Goal: Obtain resource: Download file/media

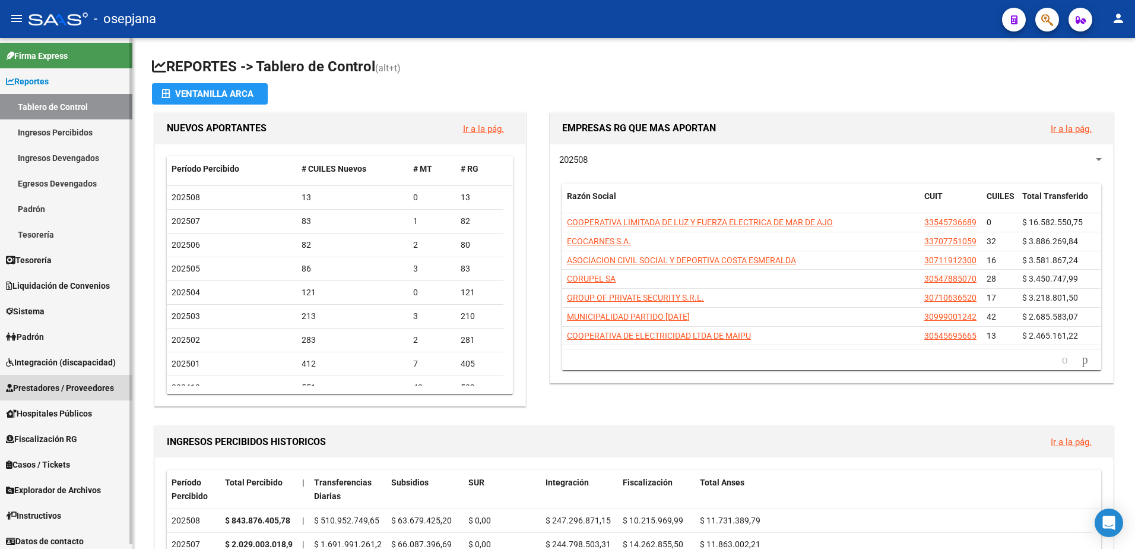
click at [70, 380] on link "Prestadores / Proveedores" at bounding box center [66, 388] width 132 height 26
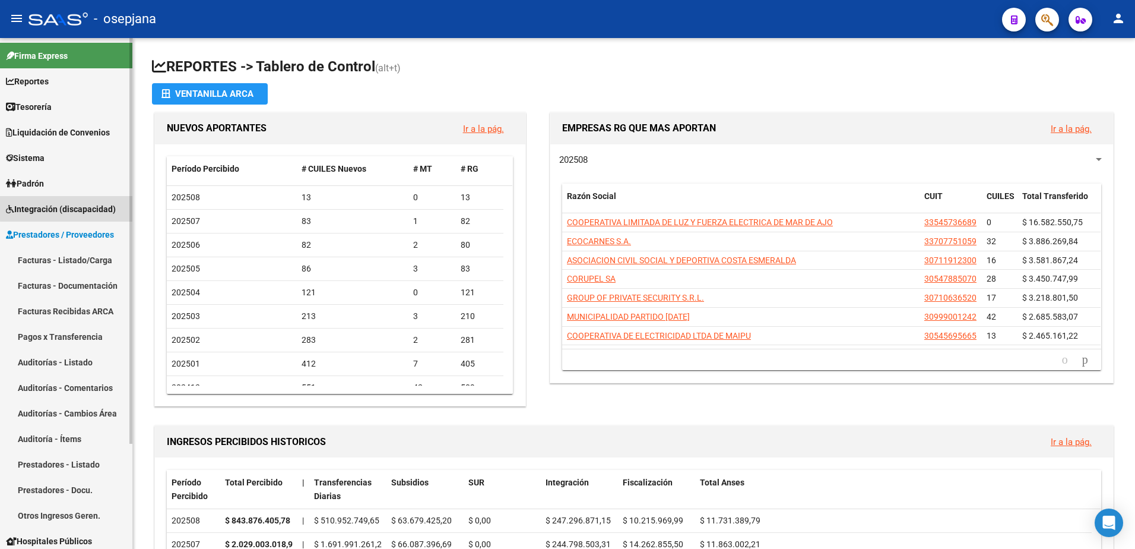
click at [80, 207] on span "Integración (discapacidad)" at bounding box center [61, 208] width 110 height 13
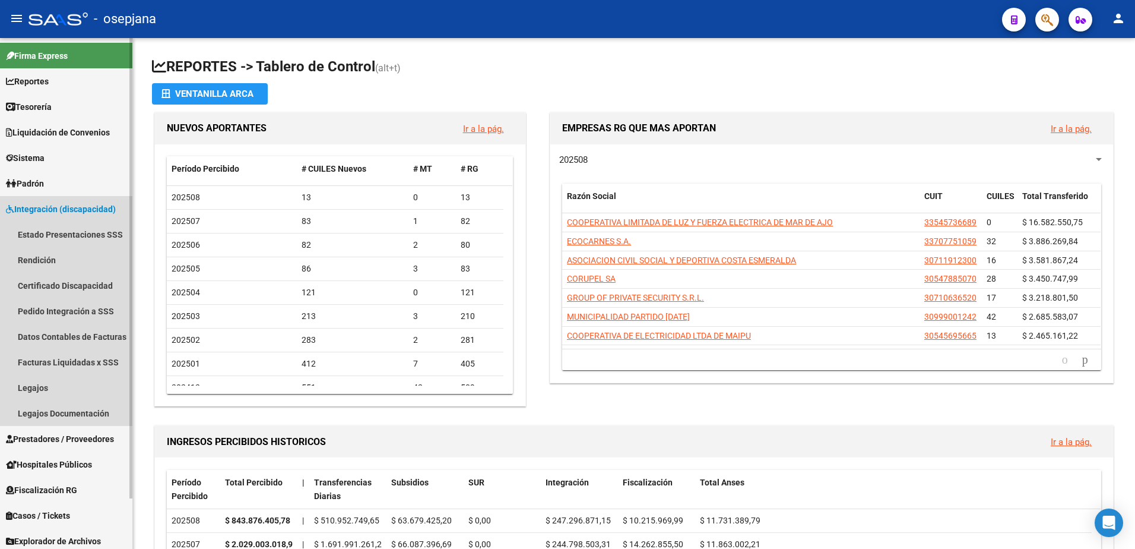
click at [65, 211] on span "Integración (discapacidad)" at bounding box center [61, 208] width 110 height 13
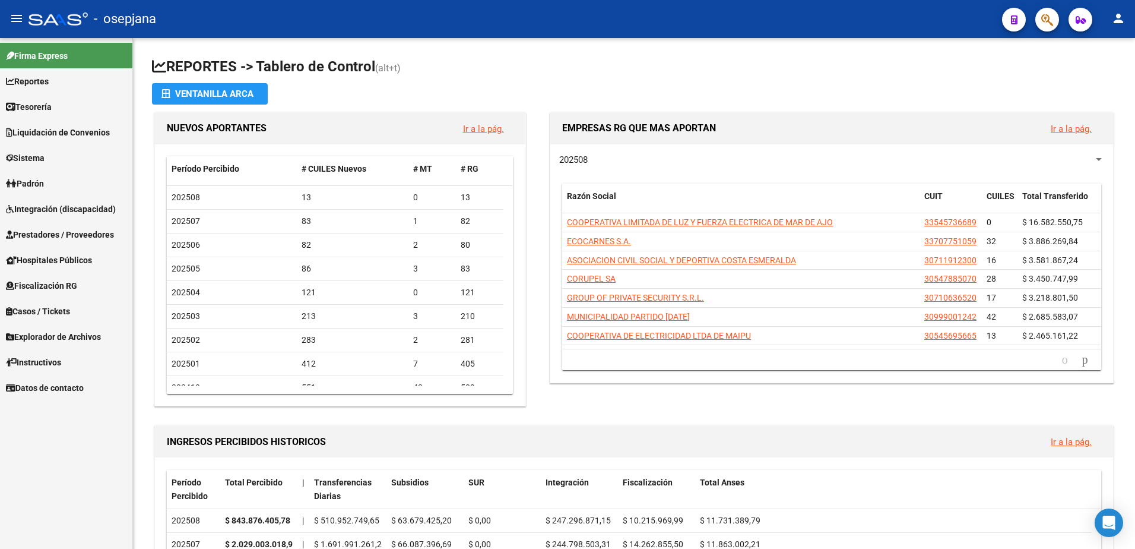
click at [86, 237] on span "Prestadores / Proveedores" at bounding box center [60, 234] width 108 height 13
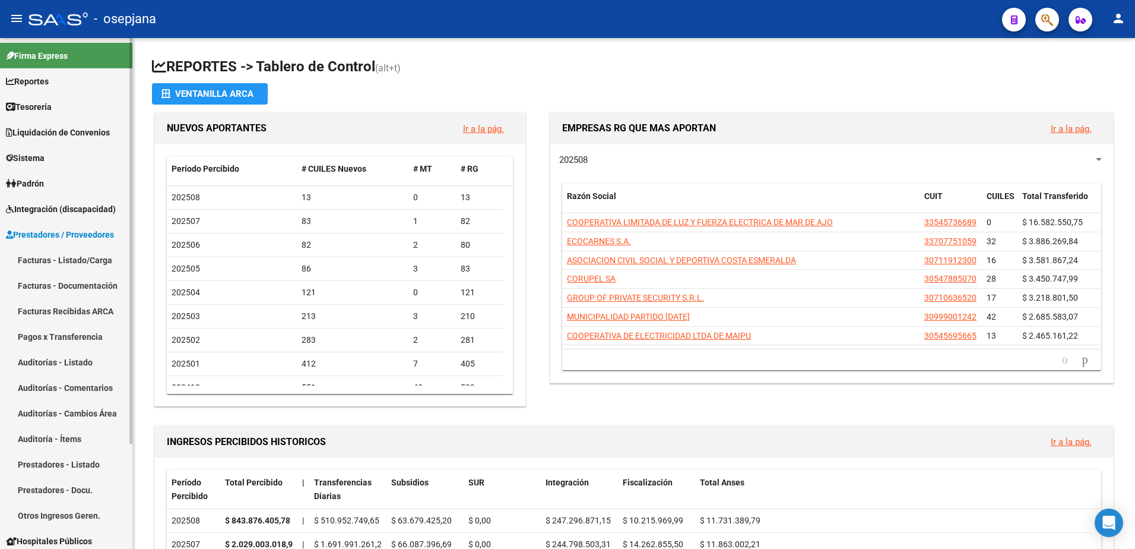
click at [88, 290] on link "Facturas - Documentación" at bounding box center [66, 286] width 132 height 26
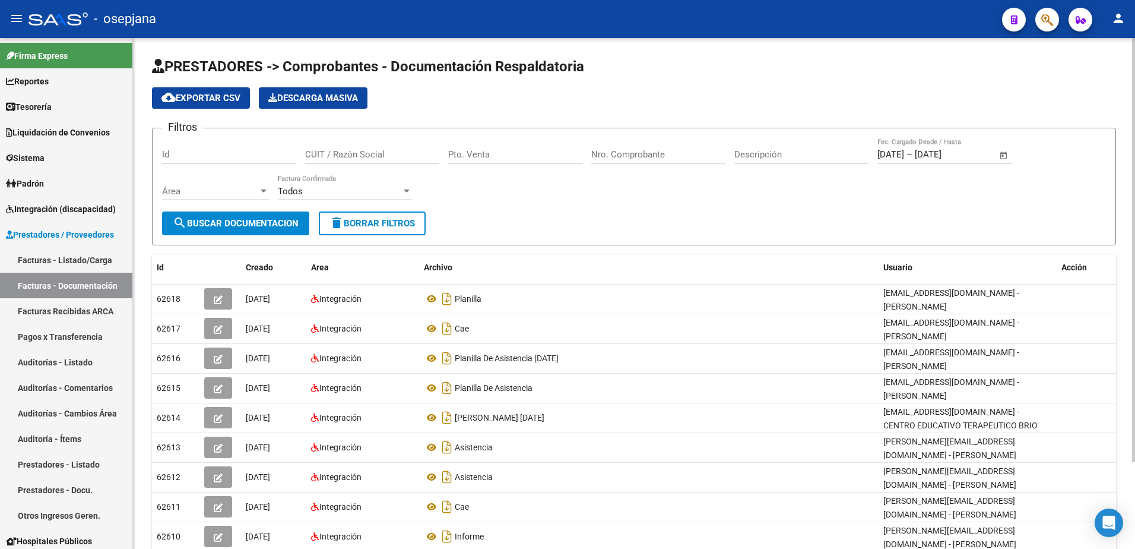
click at [356, 230] on button "delete Borrar Filtros" at bounding box center [372, 223] width 107 height 24
paste input "27312418172"
click at [272, 218] on span "search Buscar Documentacion" at bounding box center [236, 223] width 126 height 11
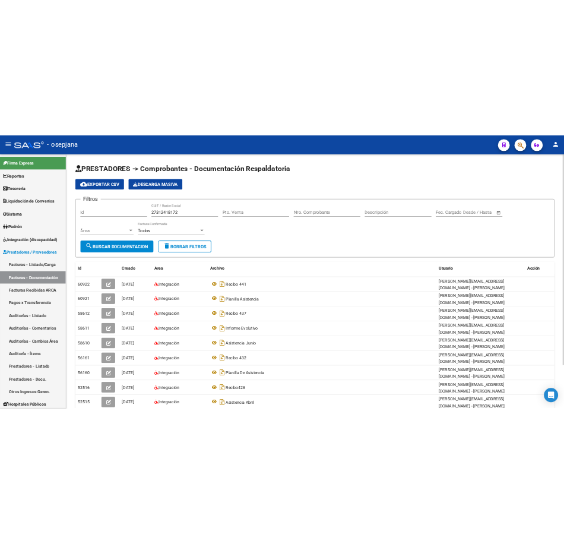
scroll to position [104, 0]
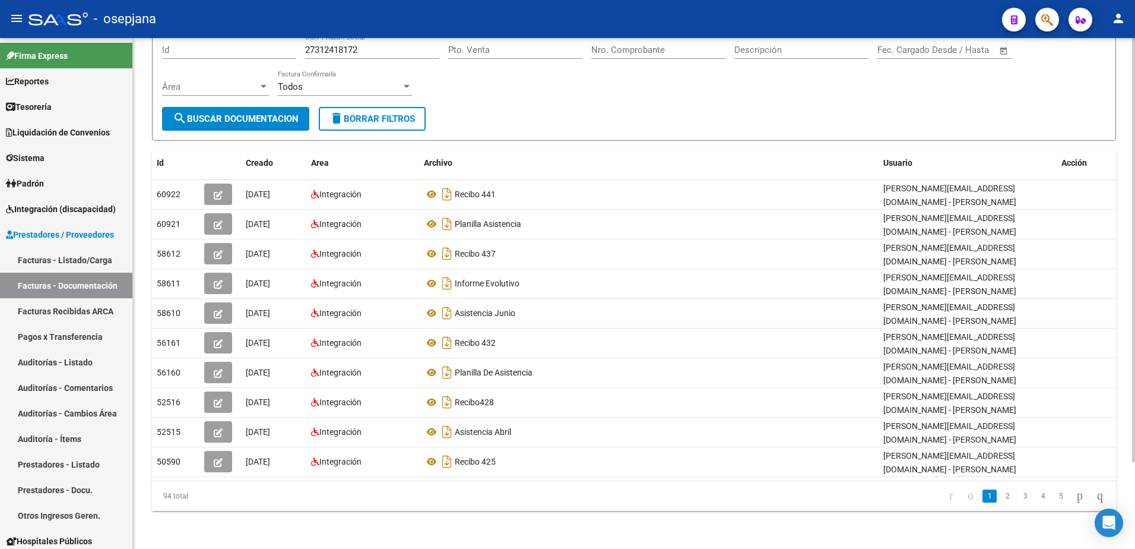
click at [1135, 443] on html "menu - osepjana person Firma Express Reportes Tablero de Control Ingresos Perci…" at bounding box center [567, 274] width 1135 height 549
click at [1054, 497] on link "5" at bounding box center [1061, 495] width 14 height 13
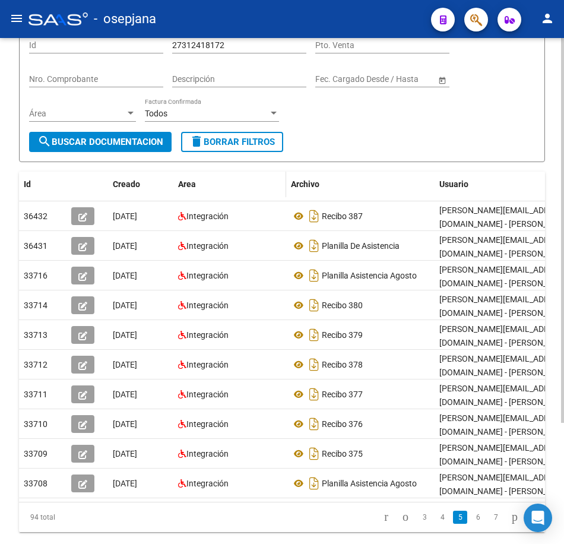
scroll to position [85, 0]
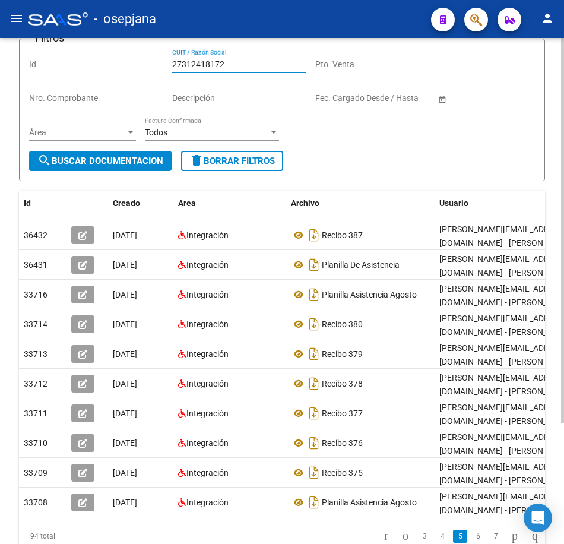
drag, startPoint x: 237, startPoint y: 64, endPoint x: 71, endPoint y: 58, distance: 166.4
click at [72, 58] on div "Filtros Id 27312418172 CUIT / Razón Social Pto. Venta Nro. Comprobante Descripc…" at bounding box center [282, 100] width 506 height 102
paste input "0654383"
click at [138, 156] on span "search Buscar Documentacion" at bounding box center [100, 161] width 126 height 11
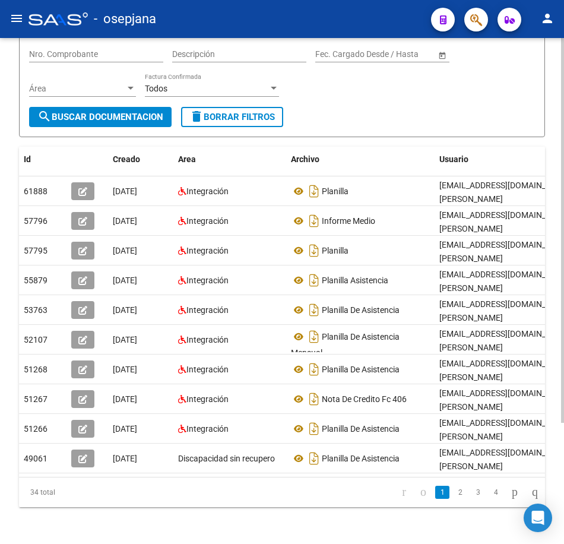
click at [560, 493] on div "PRESTADORES -> Comprobantes - Documentación Respaldatoria cloud_download Export…" at bounding box center [283, 236] width 567 height 655
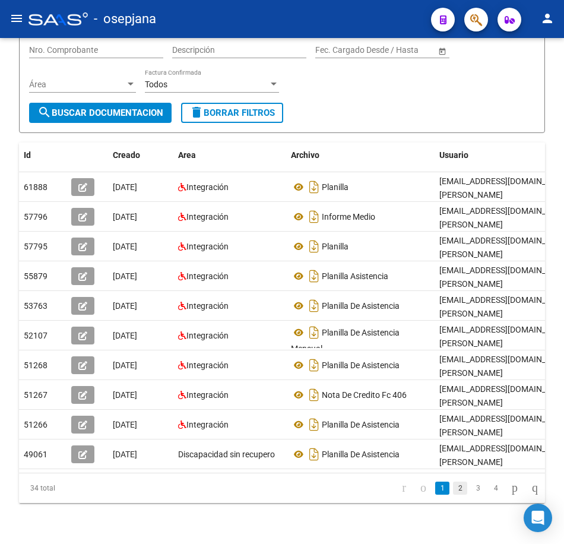
click at [455, 495] on link "2" at bounding box center [460, 487] width 14 height 13
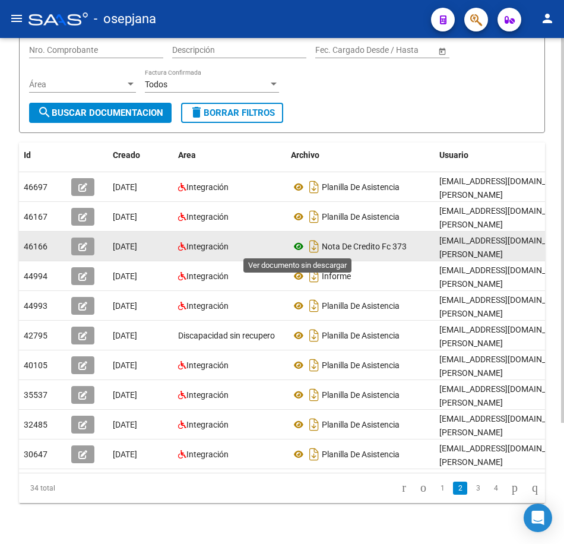
click at [299, 245] on icon at bounding box center [298, 246] width 15 height 14
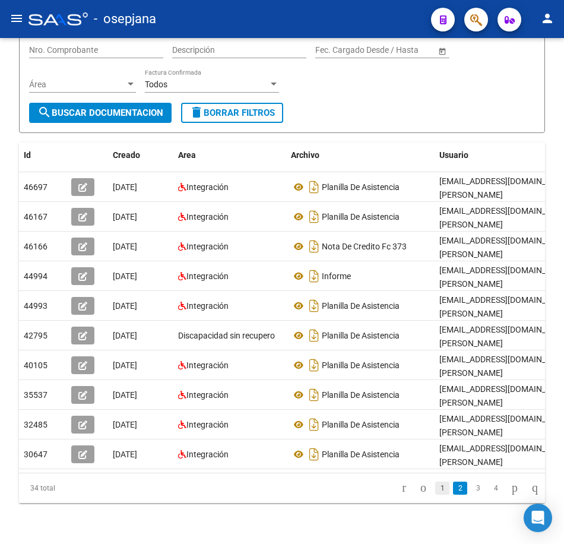
click at [435, 495] on link "1" at bounding box center [442, 487] width 14 height 13
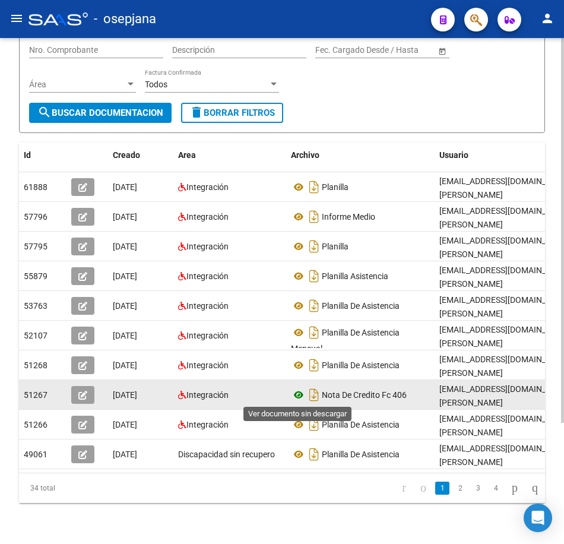
click at [300, 395] on icon at bounding box center [298, 395] width 15 height 14
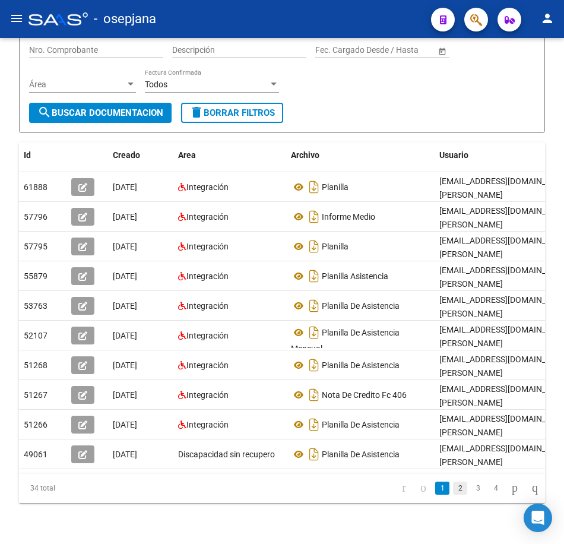
click at [453, 495] on link "2" at bounding box center [460, 487] width 14 height 13
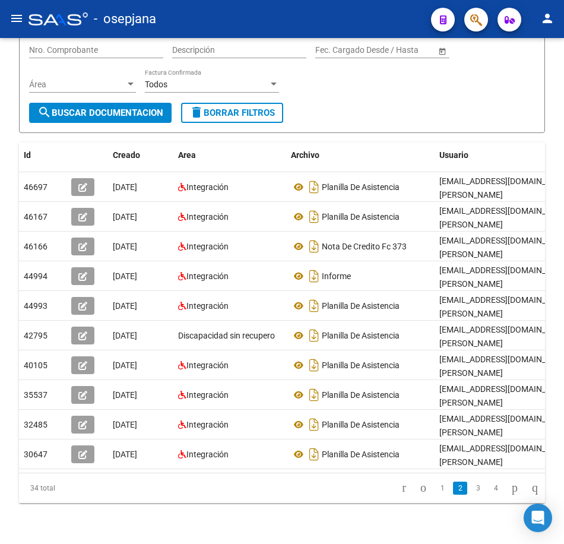
click at [471, 495] on link "3" at bounding box center [478, 487] width 14 height 13
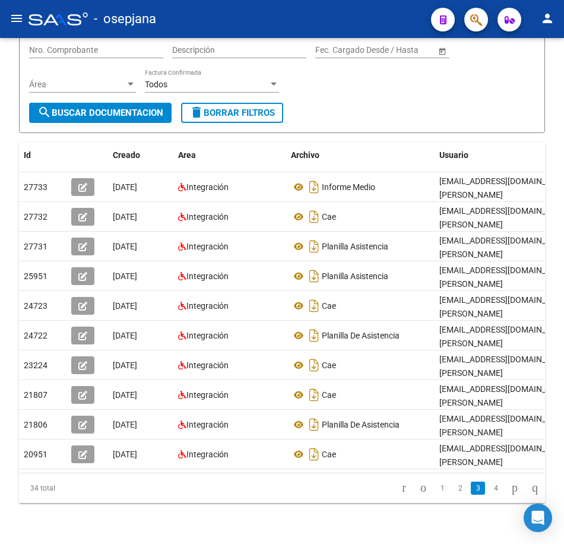
click at [412, 109] on form "Filtros Id 27310654383 CUIT / Razón Social Pto. Venta Nro. Comprobante Descripc…" at bounding box center [282, 62] width 526 height 142
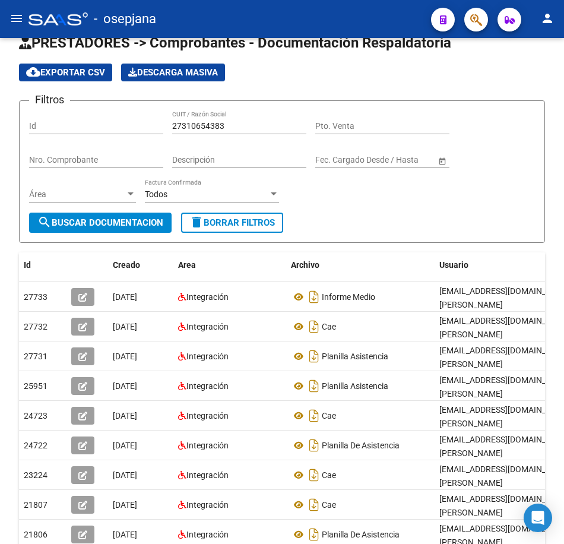
scroll to position [0, 0]
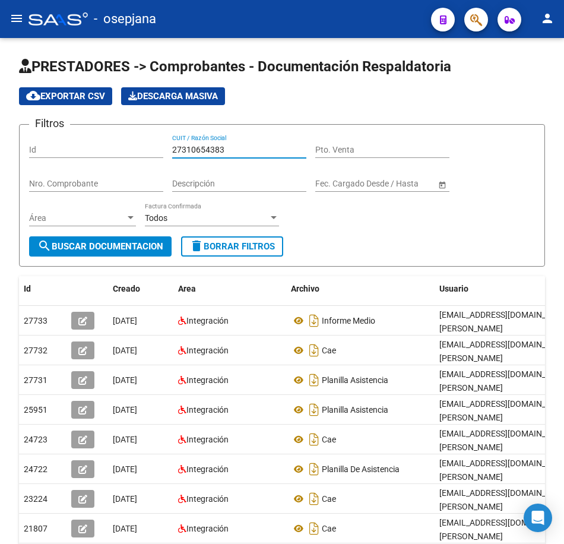
drag, startPoint x: 227, startPoint y: 148, endPoint x: 61, endPoint y: 144, distance: 165.7
click at [64, 144] on div "Filtros Id 27310654383 CUIT / Razón Social Pto. Venta Nro. Comprobante Descripc…" at bounding box center [282, 185] width 506 height 102
paste input "4891320"
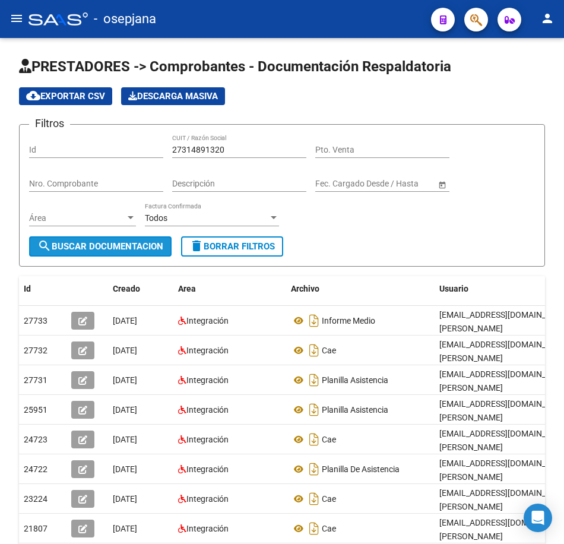
click at [128, 248] on span "search Buscar Documentacion" at bounding box center [100, 246] width 126 height 11
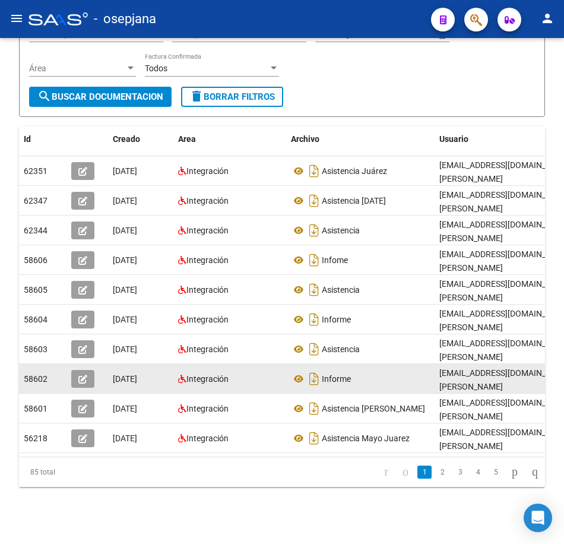
scroll to position [159, 0]
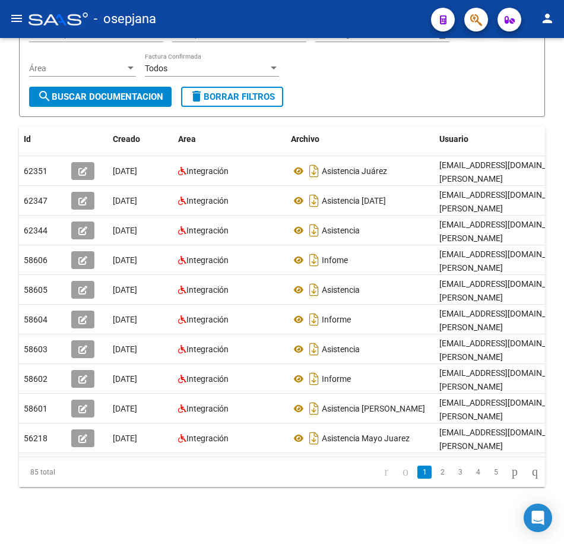
click at [435, 476] on link "2" at bounding box center [442, 471] width 14 height 13
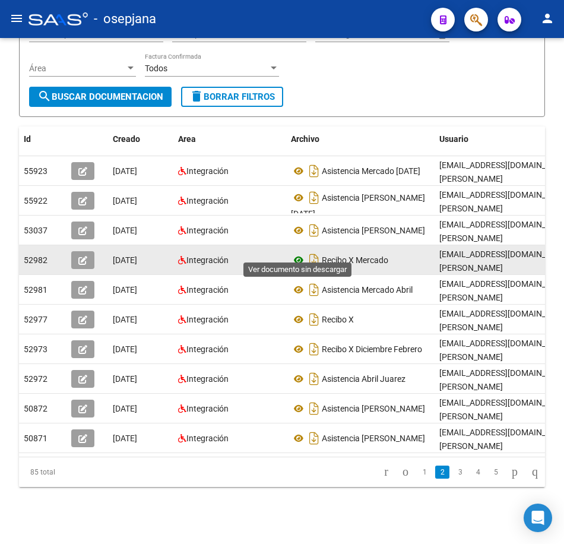
click at [294, 253] on icon at bounding box center [298, 260] width 15 height 14
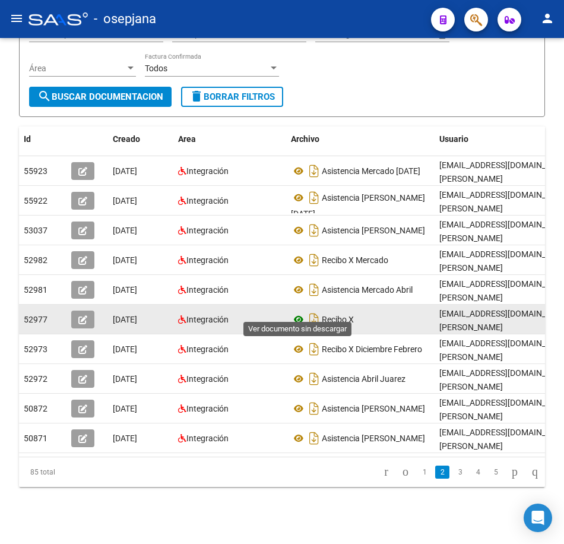
click at [299, 312] on icon at bounding box center [298, 319] width 15 height 14
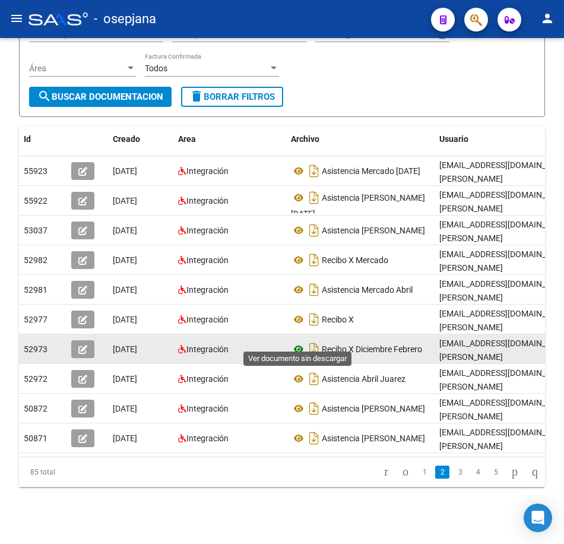
click at [294, 342] on icon at bounding box center [298, 349] width 15 height 14
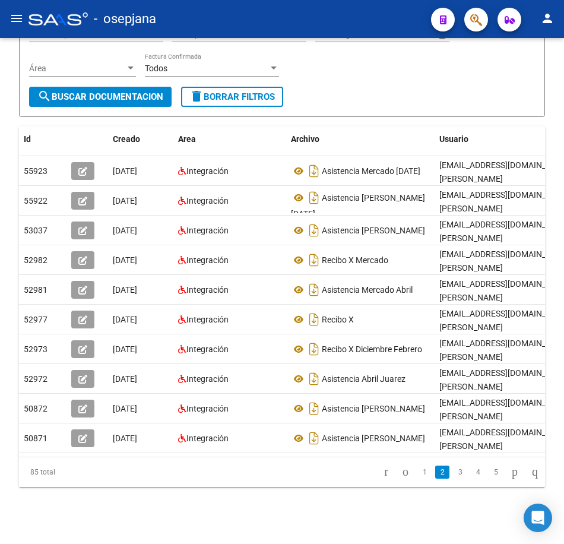
click at [329, 71] on div "Filtros Id 27314891320 CUIT / Razón Social Pto. Venta Nro. Comprobante Descripc…" at bounding box center [282, 36] width 506 height 102
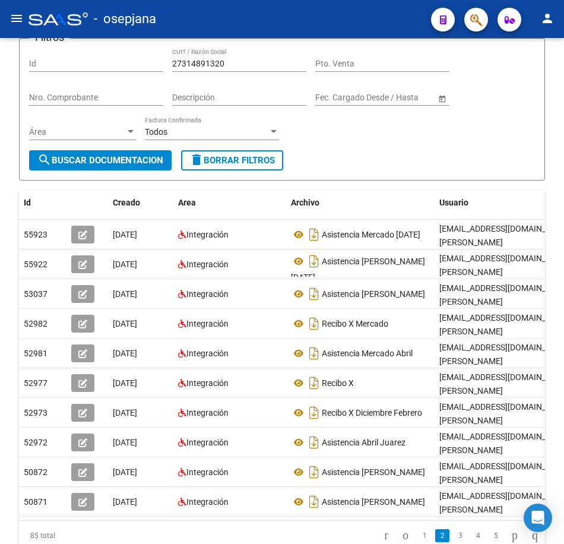
scroll to position [0, 0]
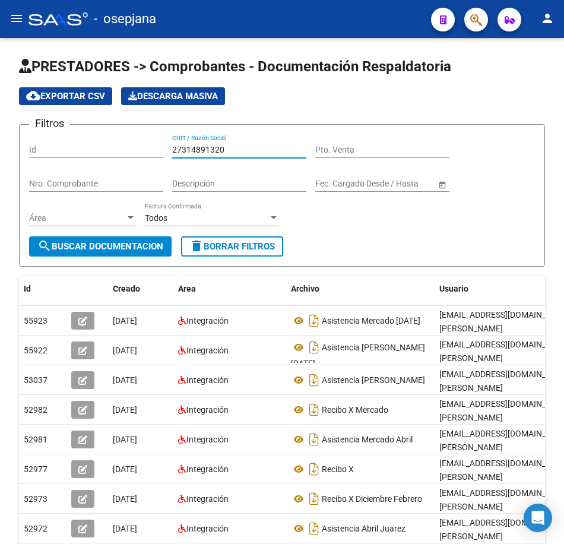
drag, startPoint x: 229, startPoint y: 146, endPoint x: 14, endPoint y: 122, distance: 216.9
click at [24, 126] on form "Filtros Id 27314891320 CUIT / Razón Social Pto. Venta Nro. Comprobante Descripc…" at bounding box center [282, 195] width 526 height 142
paste input "08627417"
click at [97, 250] on span "search Buscar Documentacion" at bounding box center [100, 246] width 126 height 11
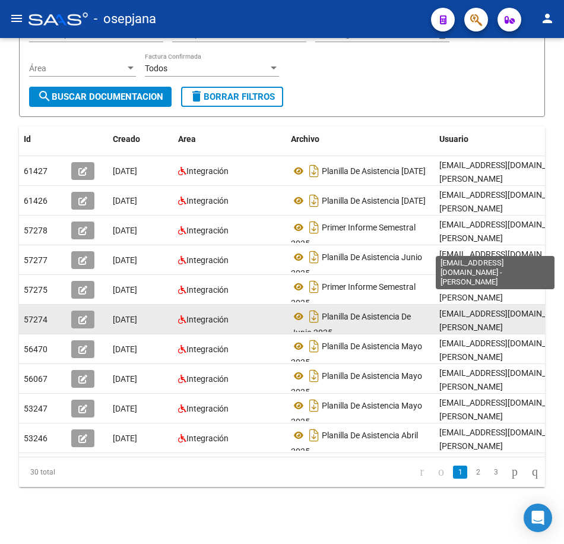
scroll to position [159, 0]
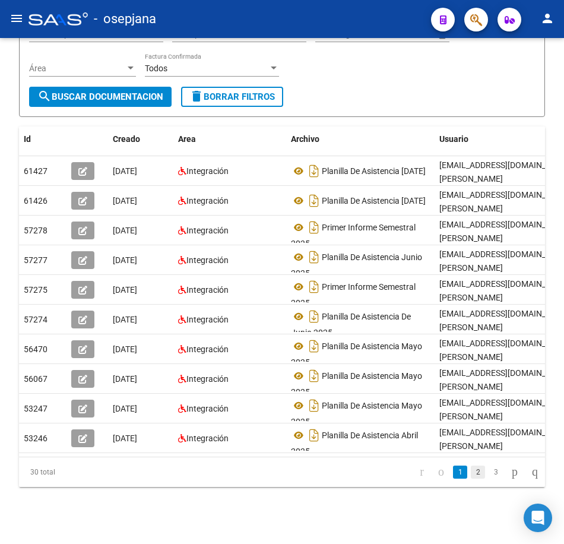
click at [471, 477] on link "2" at bounding box center [478, 471] width 14 height 13
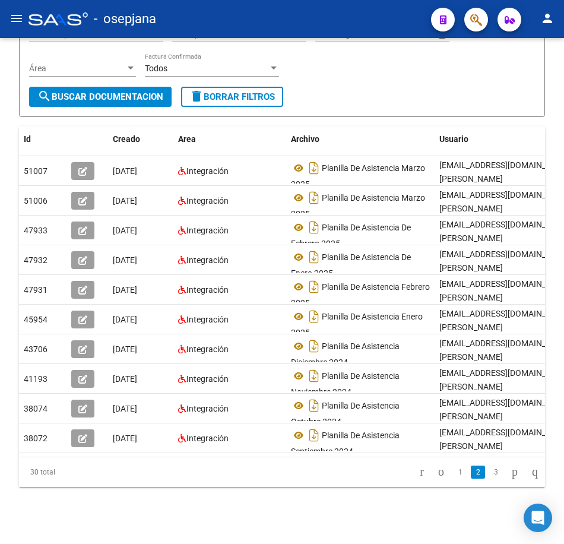
click at [370, 104] on form "Filtros Id 27308627417 CUIT / Razón Social Pto. Venta Nro. Comprobante Descripc…" at bounding box center [282, 45] width 526 height 142
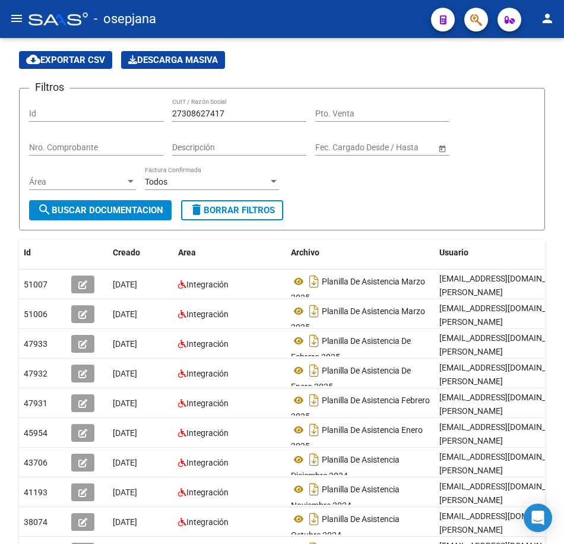
scroll to position [0, 0]
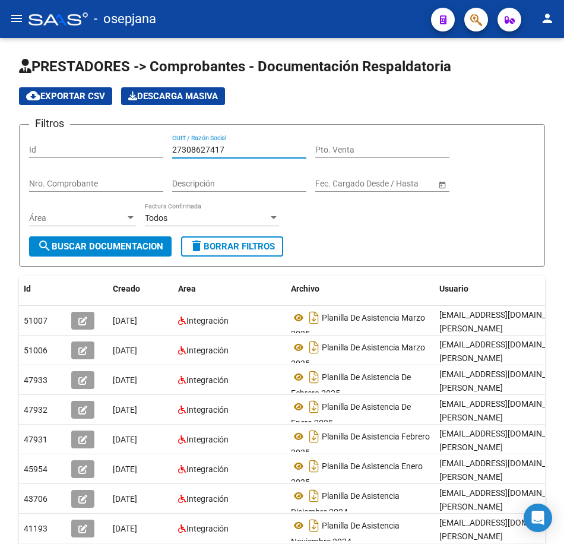
drag, startPoint x: 161, startPoint y: 144, endPoint x: 39, endPoint y: 129, distance: 122.7
click at [45, 134] on div "Filtros Id 27308627417 CUIT / Razón Social Pto. Venta Nro. Comprobante Descripc…" at bounding box center [282, 185] width 506 height 102
paste input "17616"
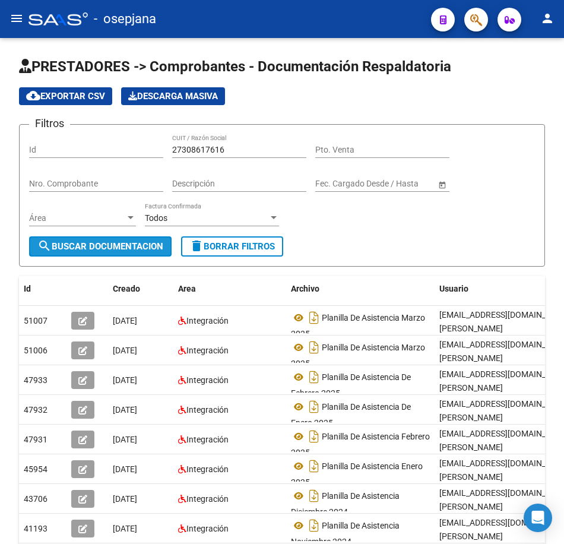
click at [138, 246] on span "search Buscar Documentacion" at bounding box center [100, 246] width 126 height 11
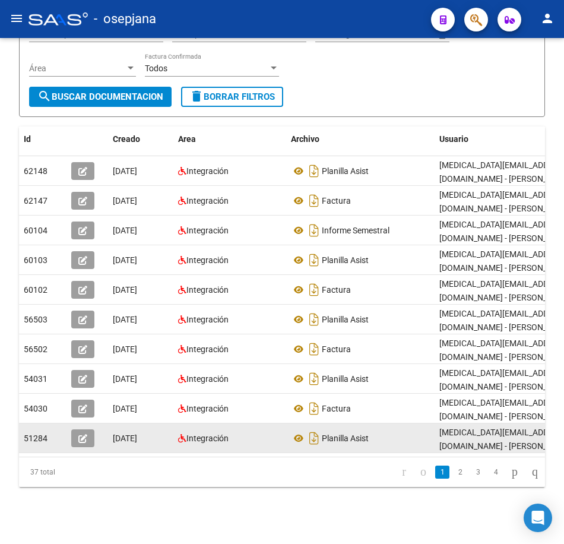
scroll to position [159, 0]
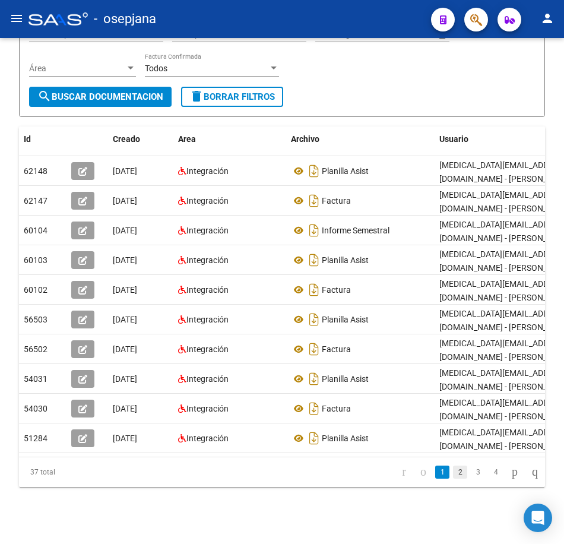
click at [453, 472] on link "2" at bounding box center [460, 471] width 14 height 13
click at [469, 479] on li "3" at bounding box center [478, 472] width 18 height 20
click at [439, 90] on form "Filtros Id 27308617616 CUIT / Razón Social Pto. Venta Nro. Comprobante Descripc…" at bounding box center [282, 45] width 526 height 142
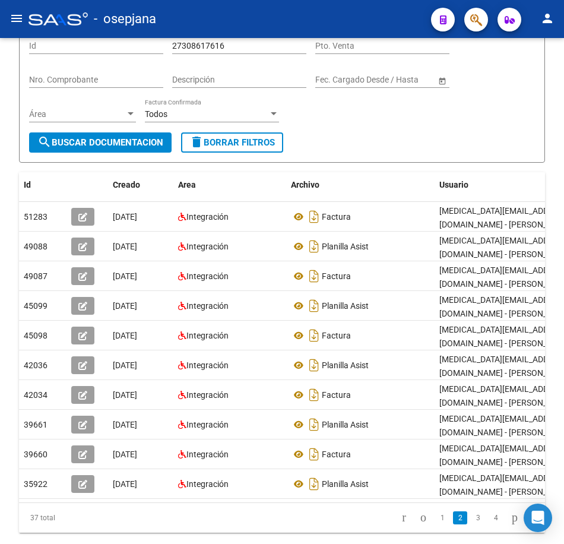
scroll to position [0, 0]
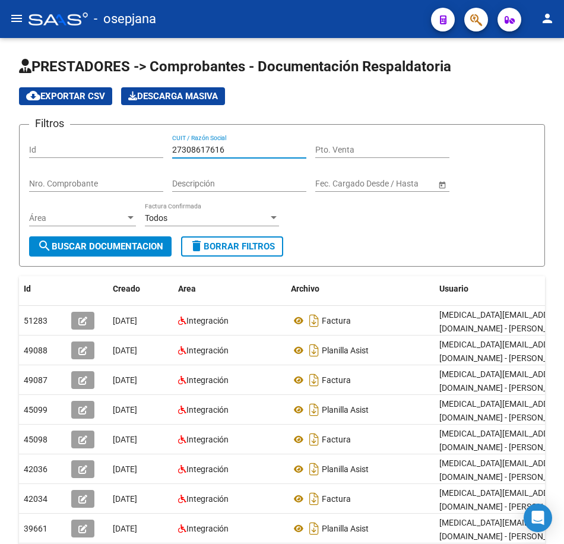
drag, startPoint x: 244, startPoint y: 150, endPoint x: 57, endPoint y: 146, distance: 187.0
click at [57, 146] on div "Filtros Id 27308617616 CUIT / Razón Social Pto. Venta Nro. Comprobante Descripc…" at bounding box center [282, 185] width 506 height 102
paste input "11459460"
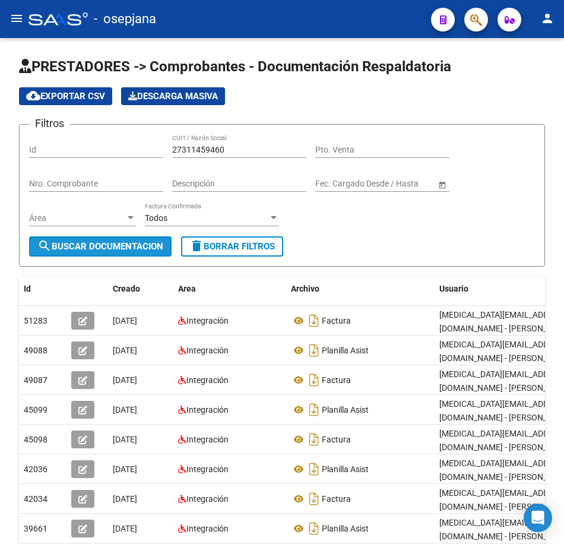
click at [112, 242] on span "search Buscar Documentacion" at bounding box center [100, 246] width 126 height 11
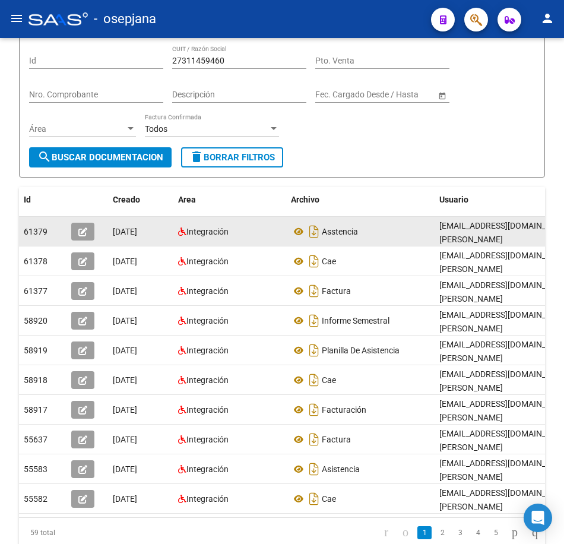
scroll to position [159, 0]
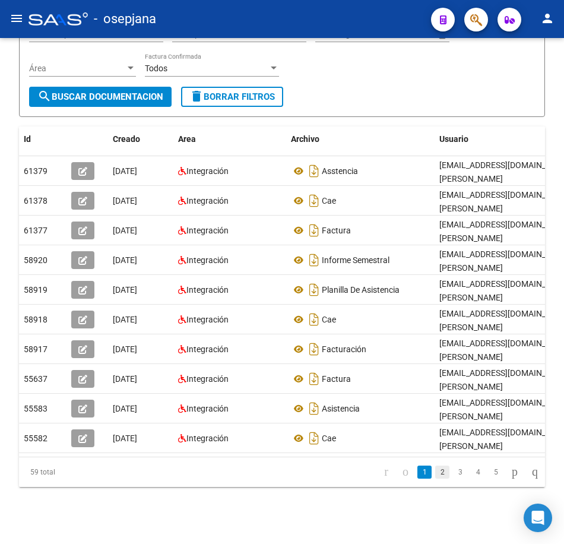
click at [435, 469] on link "2" at bounding box center [442, 471] width 14 height 13
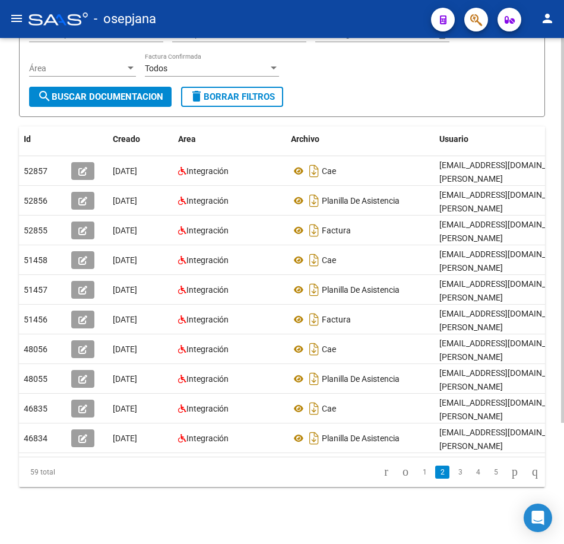
click at [377, 75] on div "Filtros Id 27311459460 CUIT / Razón Social Pto. Venta Nro. Comprobante Descripc…" at bounding box center [282, 36] width 506 height 102
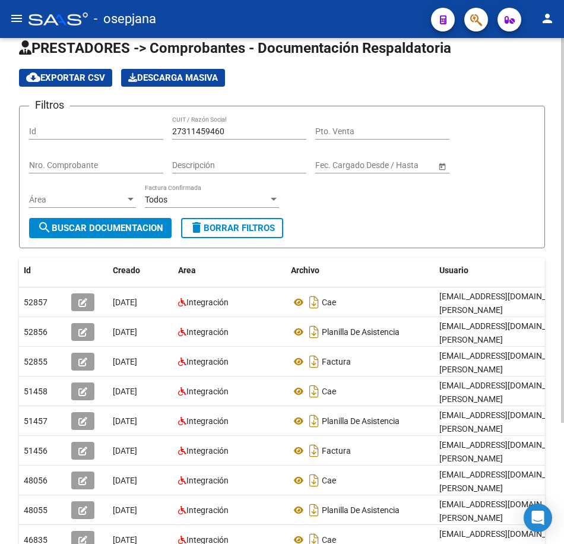
scroll to position [0, 0]
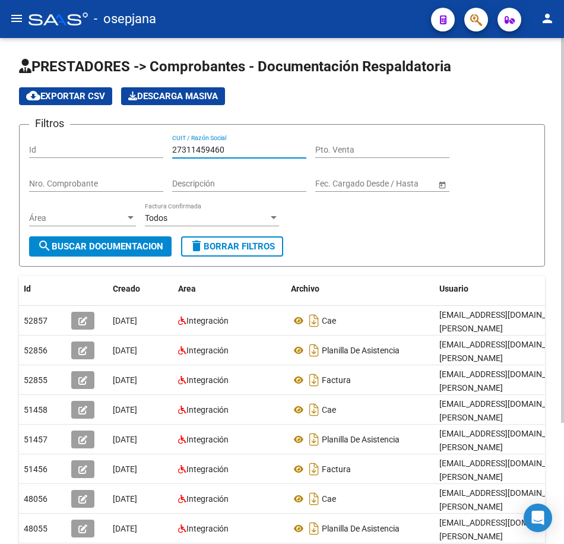
drag, startPoint x: 233, startPoint y: 148, endPoint x: 92, endPoint y: 141, distance: 140.9
click at [92, 141] on div "Filtros Id 27311459460 CUIT / Razón Social Pto. Venta Nro. Comprobante Descripc…" at bounding box center [282, 185] width 506 height 102
paste input "09526738"
type input "27309526738"
click at [112, 234] on div "Área Área" at bounding box center [82, 219] width 107 height 34
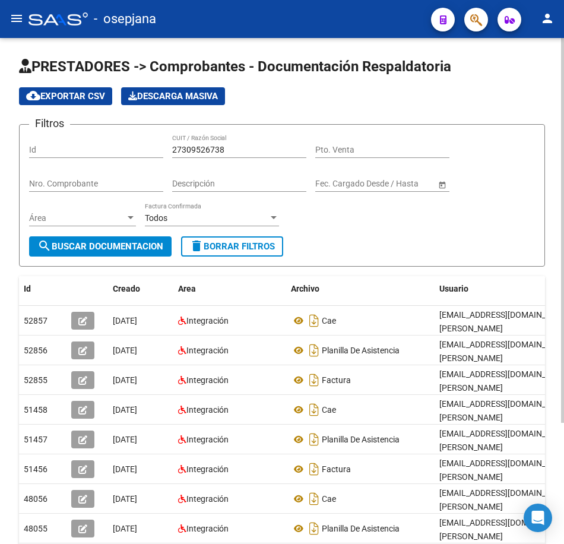
click at [110, 242] on span "search Buscar Documentacion" at bounding box center [100, 246] width 126 height 11
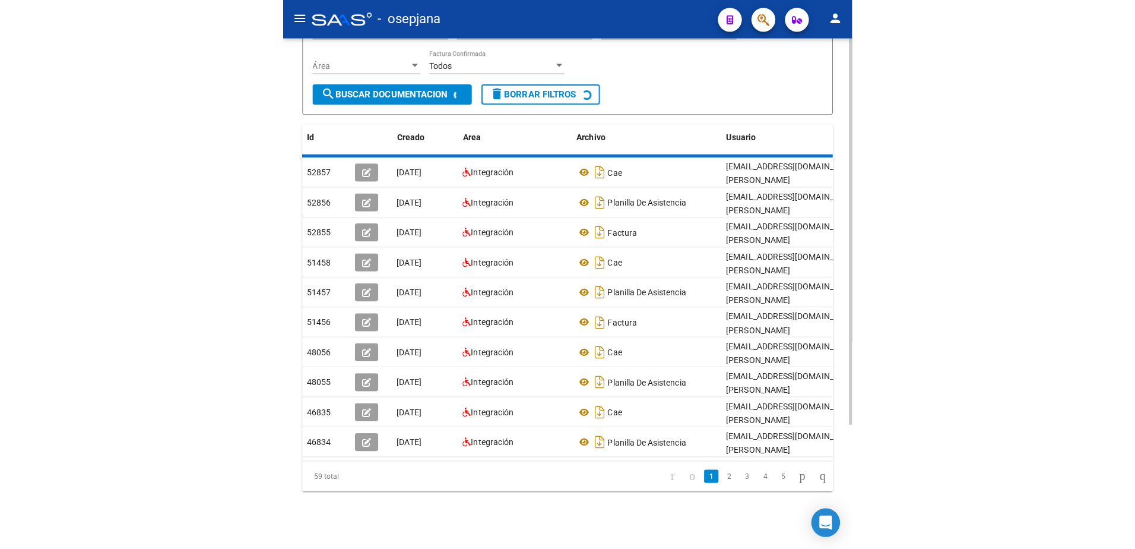
scroll to position [159, 0]
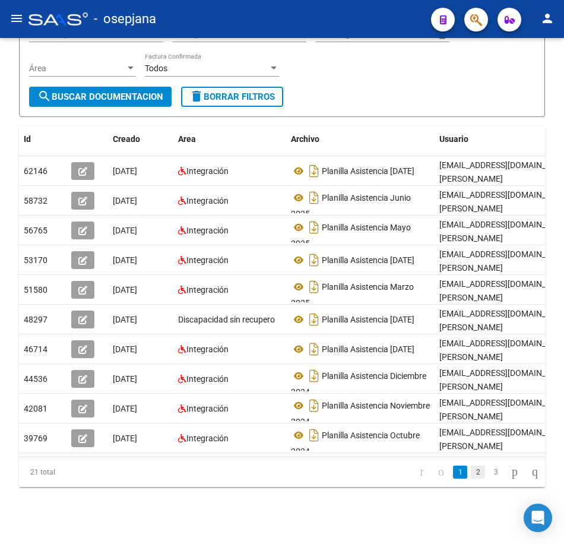
click at [471, 474] on link "2" at bounding box center [478, 471] width 14 height 13
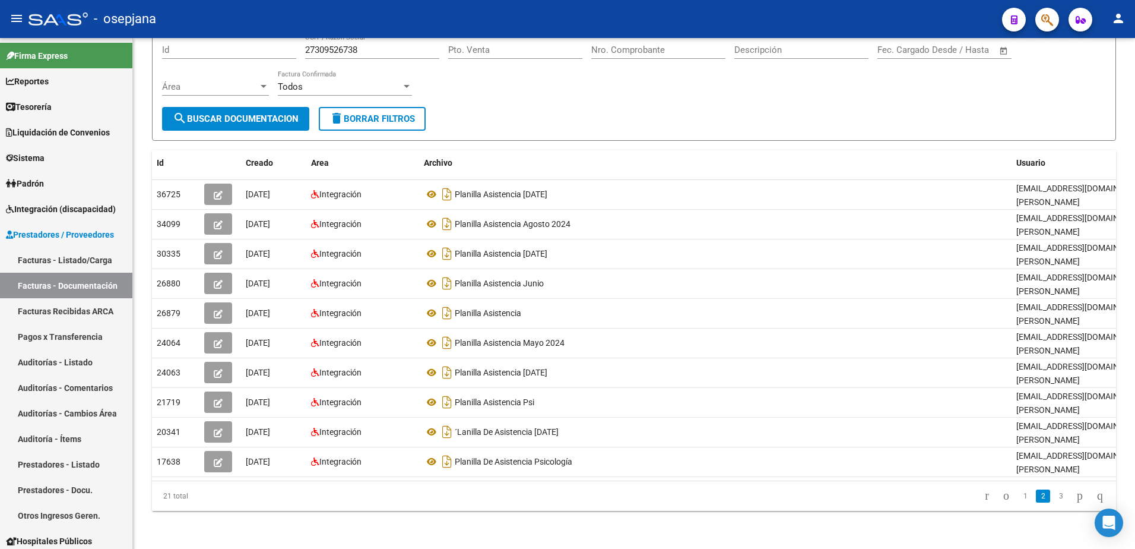
scroll to position [104, 0]
